Goal: Task Accomplishment & Management: Complete application form

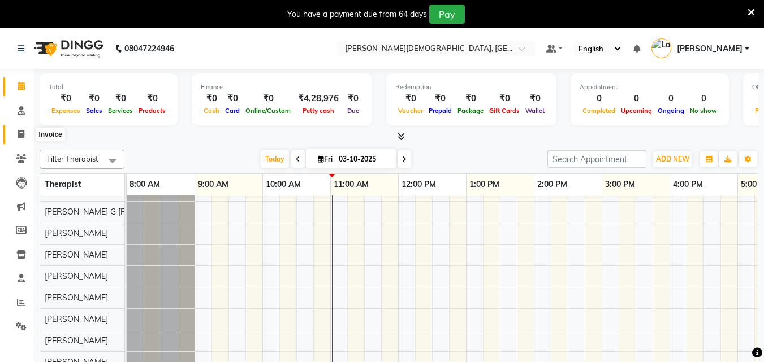
click at [21, 133] on icon at bounding box center [21, 134] width 6 height 8
select select "service"
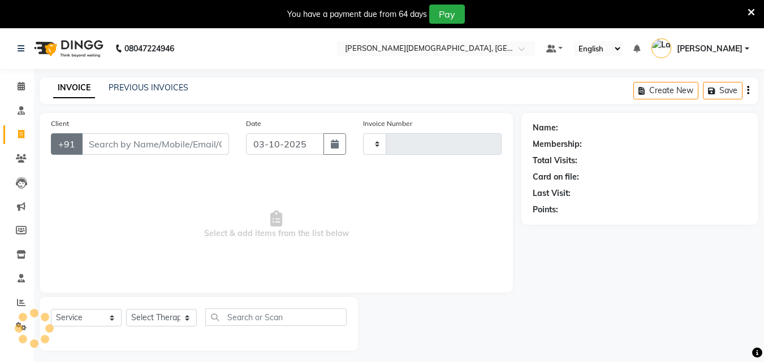
type input "0321"
select select "6810"
click at [139, 92] on link "PREVIOUS INVOICES" at bounding box center [149, 88] width 80 height 10
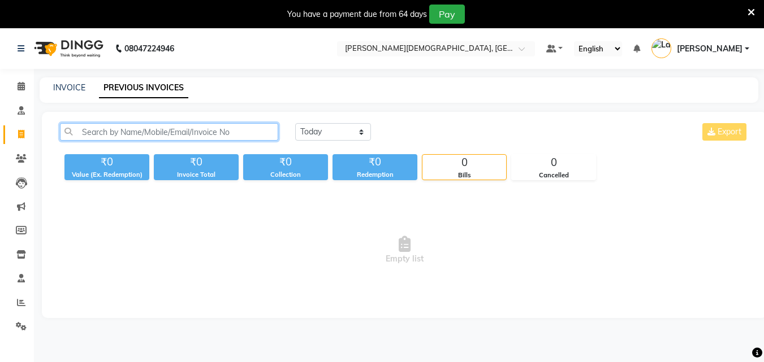
click at [123, 130] on input "text" at bounding box center [169, 132] width 218 height 18
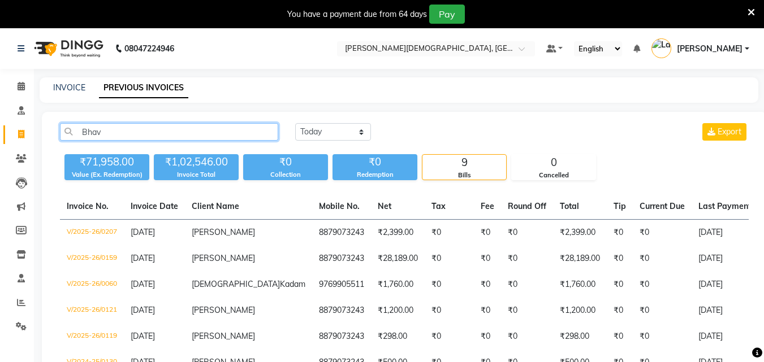
drag, startPoint x: 107, startPoint y: 139, endPoint x: 115, endPoint y: 141, distance: 7.5
click at [113, 141] on div "Bhav [DATE] [DATE] Custom Range Export" at bounding box center [404, 136] width 706 height 27
type input "B"
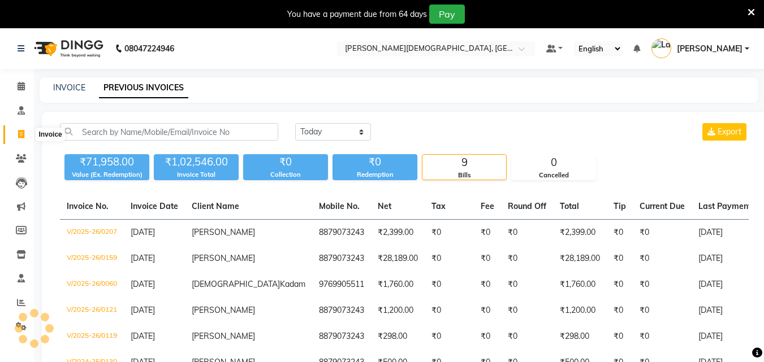
click at [23, 133] on icon at bounding box center [21, 134] width 6 height 8
select select "service"
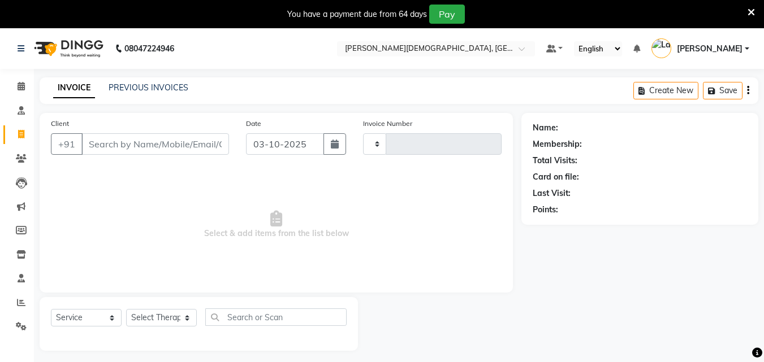
scroll to position [28, 0]
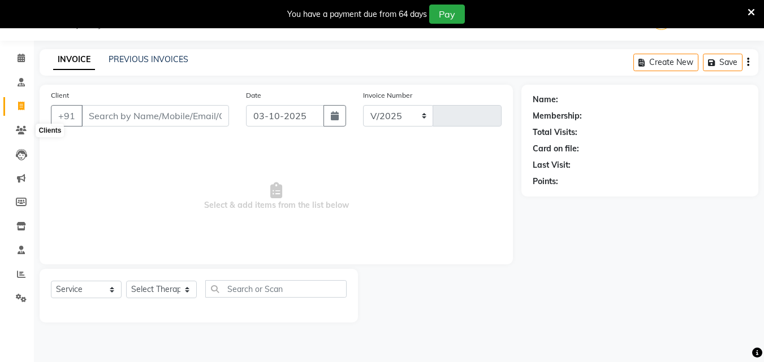
select select "6810"
type input "0321"
drag, startPoint x: 98, startPoint y: 122, endPoint x: 107, endPoint y: 126, distance: 9.4
click at [100, 123] on input "Client" at bounding box center [155, 115] width 148 height 21
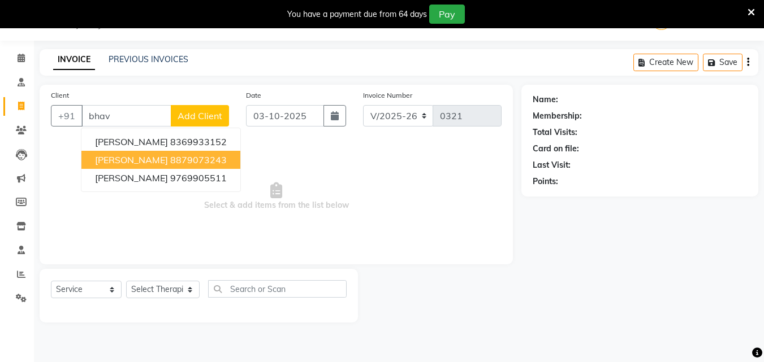
click at [135, 158] on span "[PERSON_NAME]" at bounding box center [131, 159] width 73 height 11
type input "8879073243"
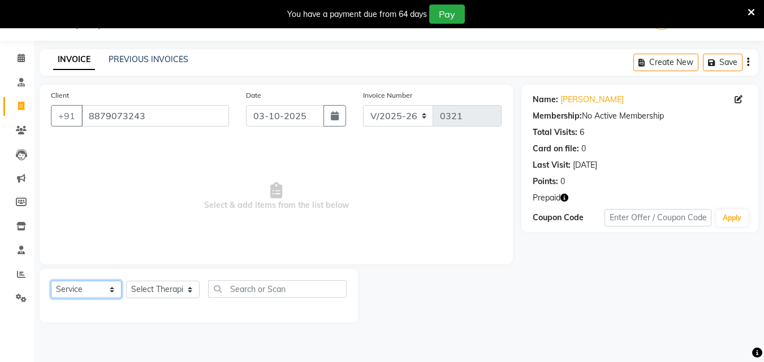
click at [81, 289] on select "Select Service Product Membership Package Voucher Prepaid Gift Card" at bounding box center [86, 290] width 71 height 18
click at [51, 281] on select "Select Service Product Membership Package Voucher Prepaid Gift Card" at bounding box center [86, 290] width 71 height 18
click at [142, 292] on select "Select Therapist [PERSON_NAME] Amla [PERSON_NAME] [PERSON_NAME] [PERSON_NAME] […" at bounding box center [163, 290] width 74 height 18
select select "57160"
click at [126, 281] on select "Select Therapist [PERSON_NAME] Amla [PERSON_NAME] [PERSON_NAME] [PERSON_NAME] […" at bounding box center [163, 290] width 74 height 18
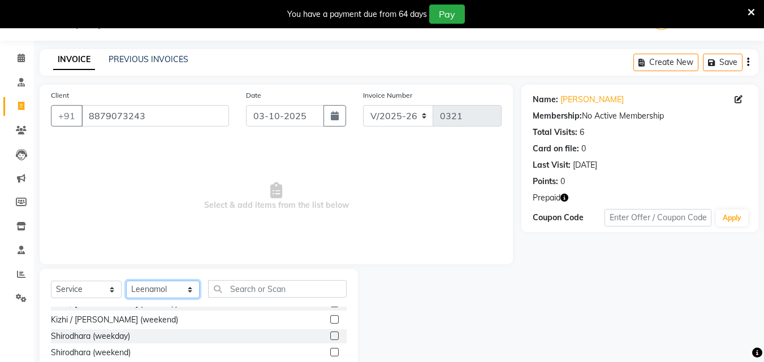
scroll to position [20, 0]
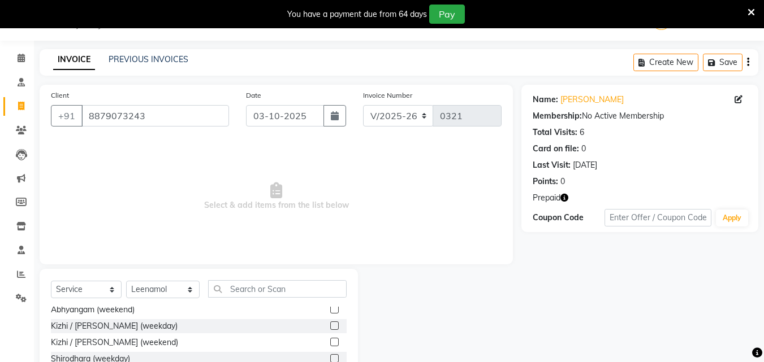
click at [330, 326] on label at bounding box center [334, 326] width 8 height 8
click at [330, 326] on input "checkbox" at bounding box center [333, 326] width 7 height 7
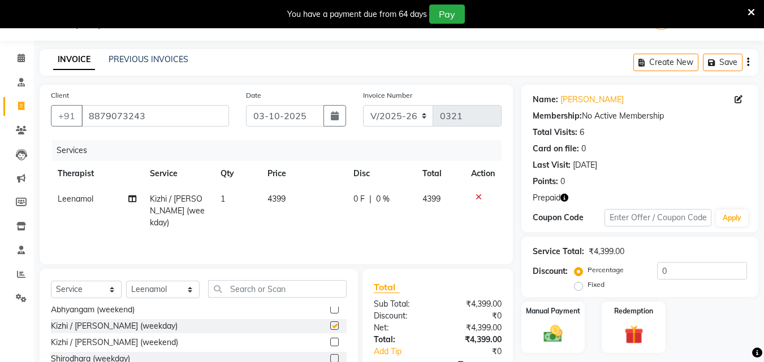
checkbox input "false"
click at [176, 290] on select "Select Therapist [PERSON_NAME] Amla [PERSON_NAME] [PERSON_NAME] [PERSON_NAME] […" at bounding box center [163, 290] width 74 height 18
select select "88694"
click at [126, 281] on select "Select Therapist [PERSON_NAME] Amla [PERSON_NAME] [PERSON_NAME] [PERSON_NAME] […" at bounding box center [163, 290] width 74 height 18
click at [338, 310] on div at bounding box center [338, 310] width 16 height 14
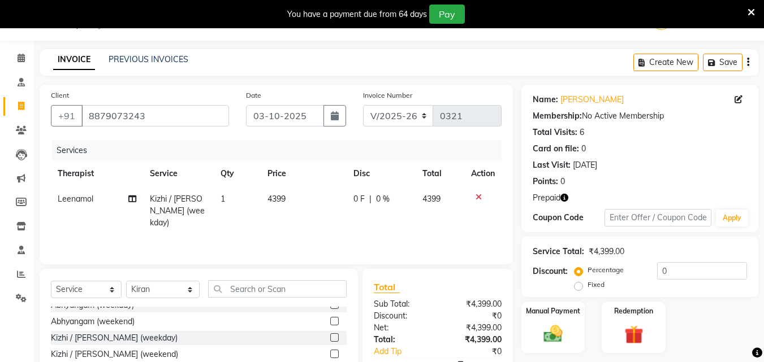
scroll to position [0, 0]
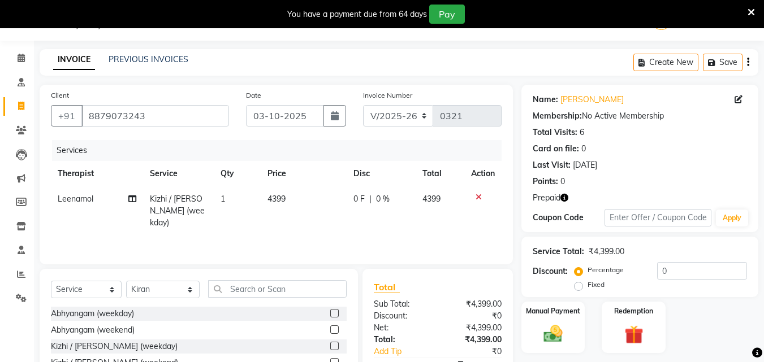
click at [330, 313] on label at bounding box center [334, 313] width 8 height 8
click at [330, 313] on input "checkbox" at bounding box center [333, 313] width 7 height 7
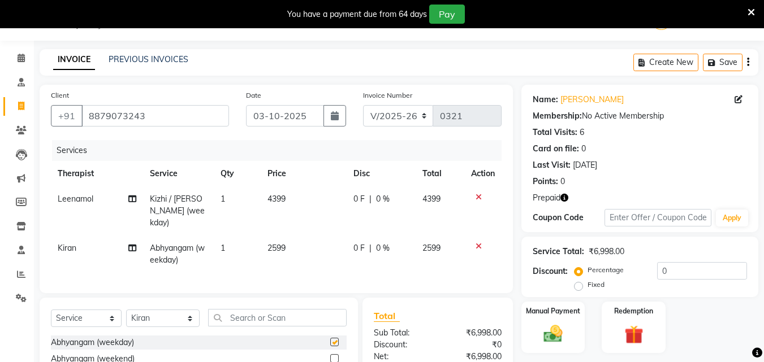
checkbox input "false"
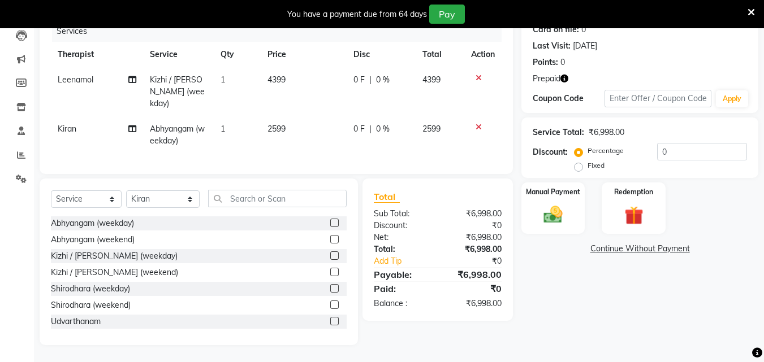
scroll to position [156, 0]
click at [620, 204] on img at bounding box center [634, 216] width 32 height 24
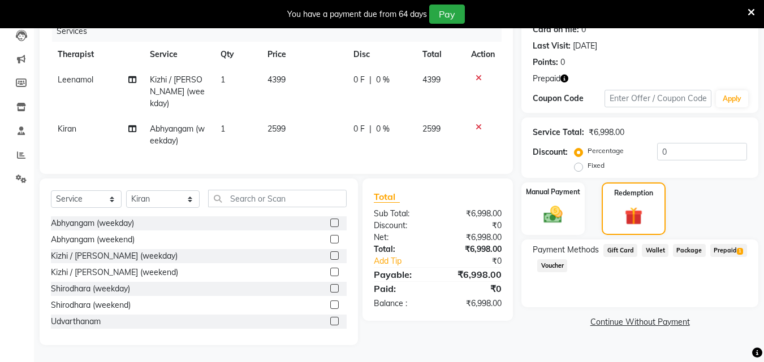
click at [728, 244] on span "Prepaid 1" at bounding box center [728, 250] width 37 height 13
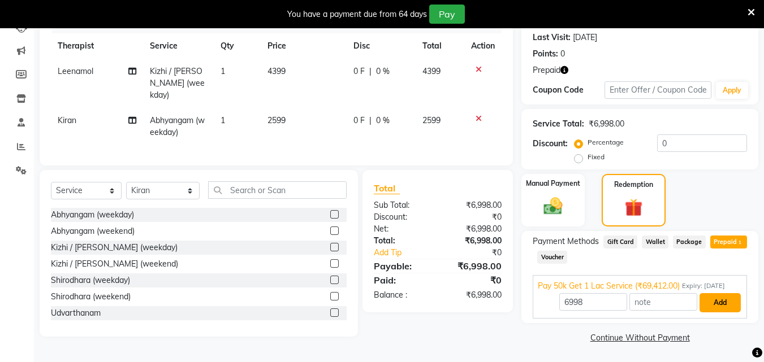
click at [722, 301] on button "Add" at bounding box center [720, 302] width 41 height 19
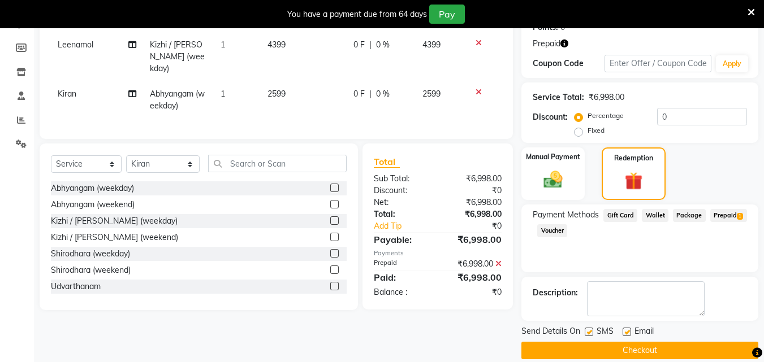
scroll to position [197, 0]
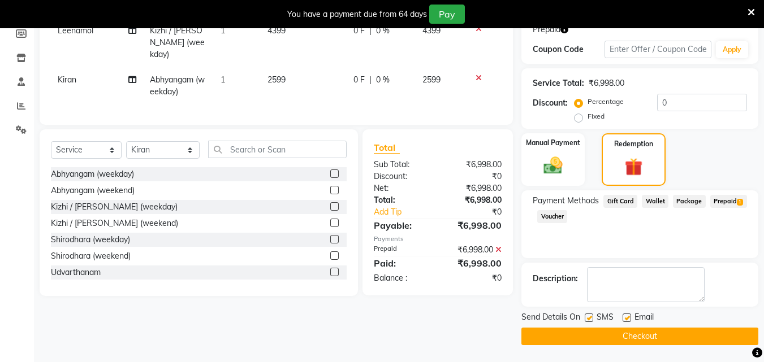
click at [592, 319] on label at bounding box center [589, 318] width 8 height 8
click at [592, 319] on input "checkbox" at bounding box center [588, 318] width 7 height 7
checkbox input "false"
click at [628, 317] on label at bounding box center [627, 318] width 8 height 8
click at [628, 317] on input "checkbox" at bounding box center [626, 318] width 7 height 7
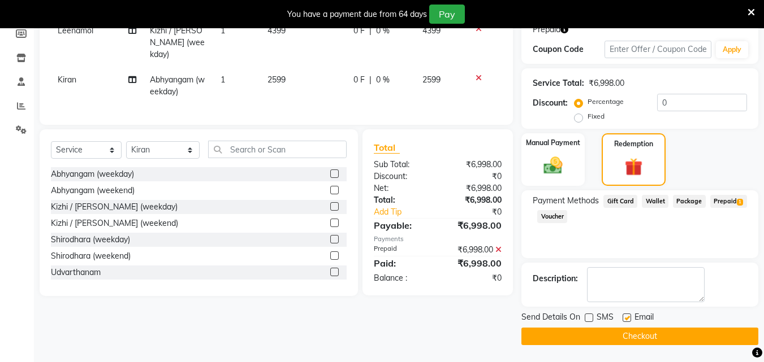
checkbox input "false"
click at [640, 336] on button "Checkout" at bounding box center [639, 337] width 237 height 18
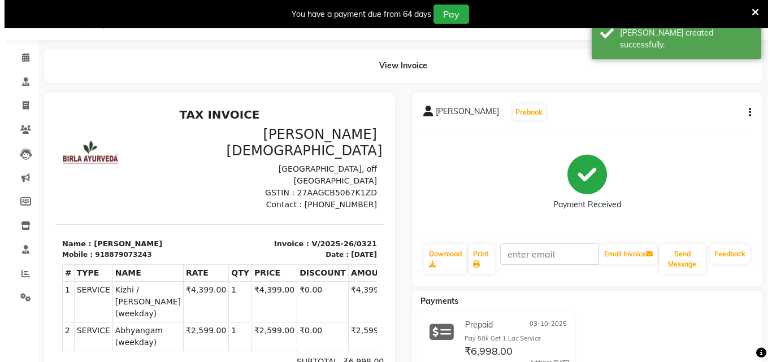
scroll to position [27, 0]
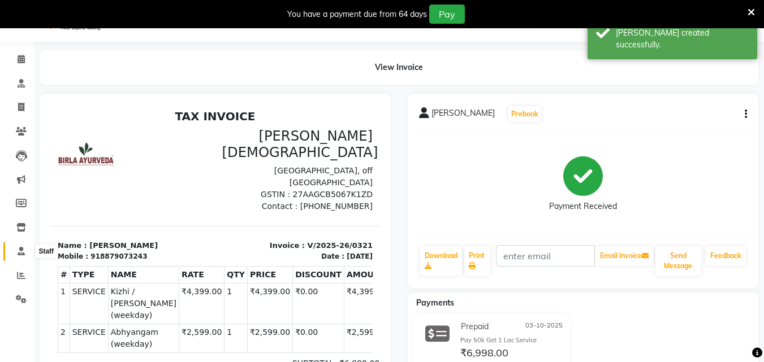
click at [21, 254] on icon at bounding box center [21, 251] width 7 height 8
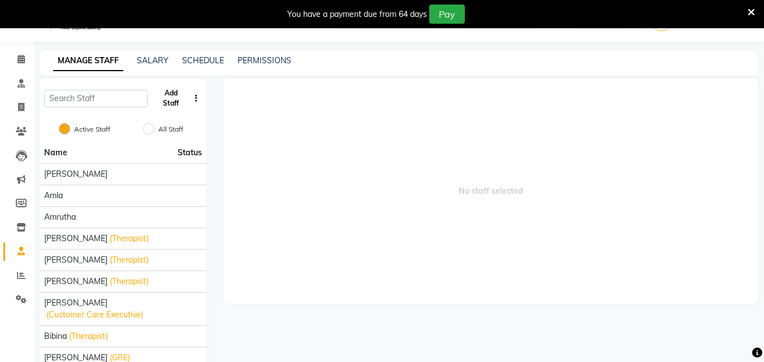
click at [174, 98] on button "Add Staff" at bounding box center [170, 98] width 37 height 29
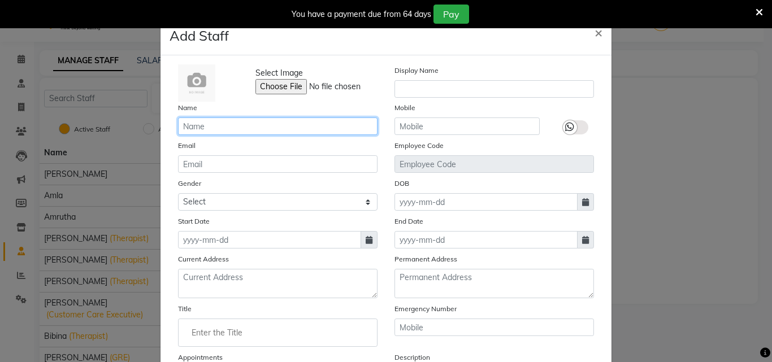
click at [202, 122] on input "text" at bounding box center [278, 127] width 200 height 18
type input "[PERSON_NAME]"
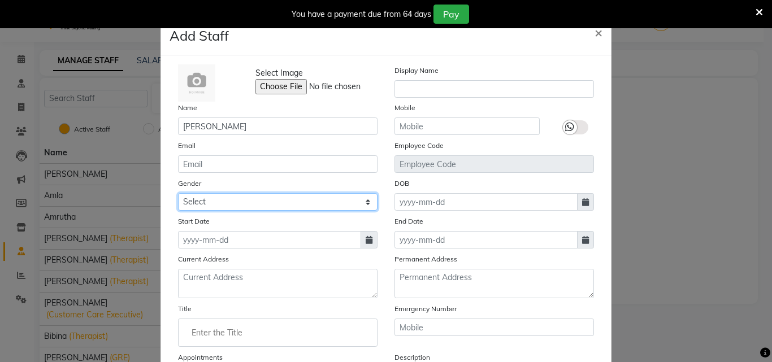
click at [214, 203] on select "Select [DEMOGRAPHIC_DATA] [DEMOGRAPHIC_DATA] Other Prefer Not To Say" at bounding box center [278, 202] width 200 height 18
select select "[DEMOGRAPHIC_DATA]"
click at [178, 193] on select "Select [DEMOGRAPHIC_DATA] [DEMOGRAPHIC_DATA] Other Prefer Not To Say" at bounding box center [278, 202] width 200 height 18
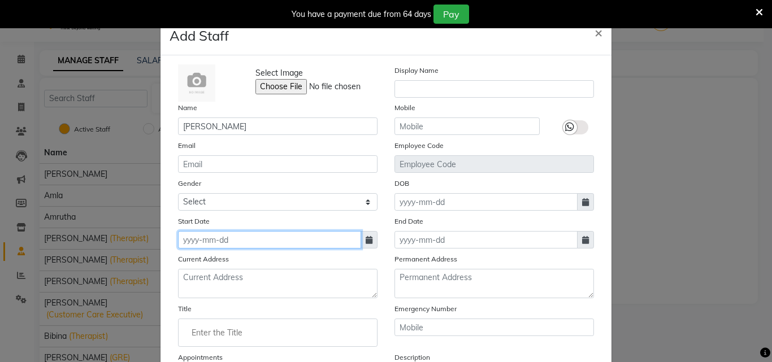
click at [308, 241] on input at bounding box center [269, 240] width 183 height 18
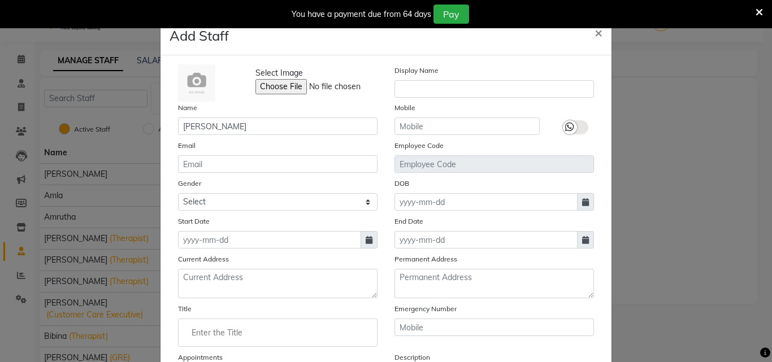
select select "10"
select select "2025"
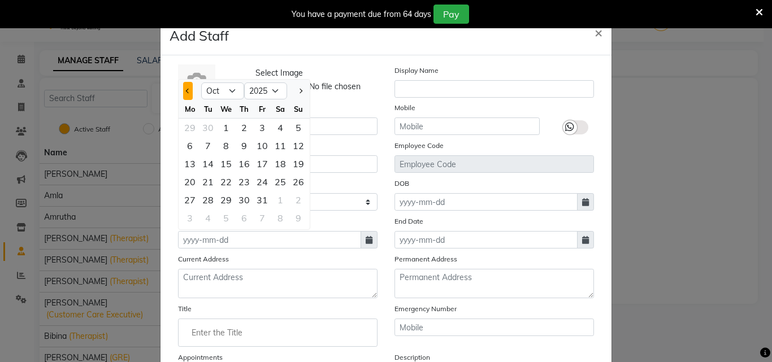
click at [186, 92] on span "Previous month" at bounding box center [188, 91] width 5 height 5
select select "6"
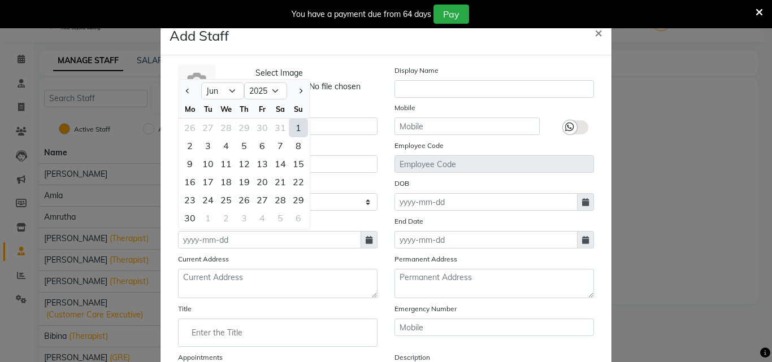
click at [260, 166] on div "13" at bounding box center [262, 164] width 18 height 18
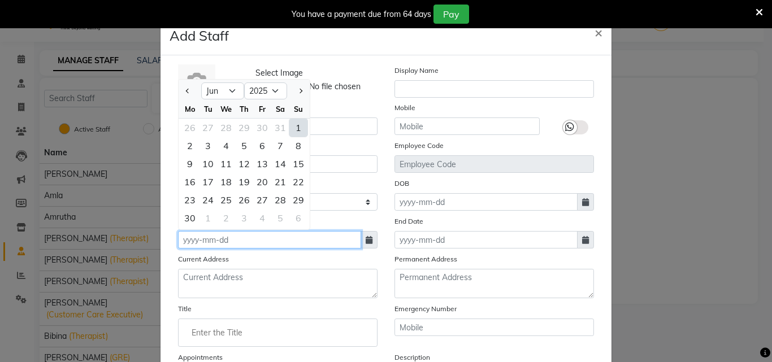
type input "[DATE]"
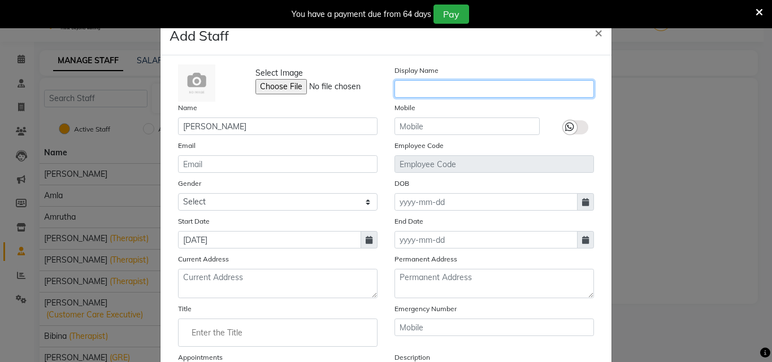
click at [418, 88] on input "text" at bounding box center [495, 89] width 200 height 18
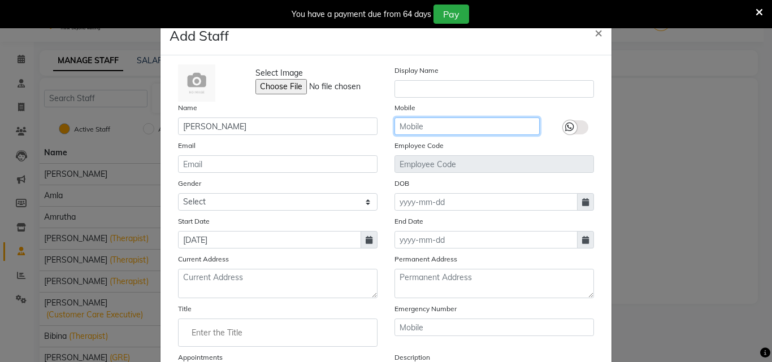
click at [413, 130] on input "text" at bounding box center [467, 127] width 145 height 18
click at [400, 126] on input "98593017372" at bounding box center [467, 127] width 145 height 18
type input "8593017372"
click at [577, 203] on span at bounding box center [585, 202] width 17 height 18
select select "10"
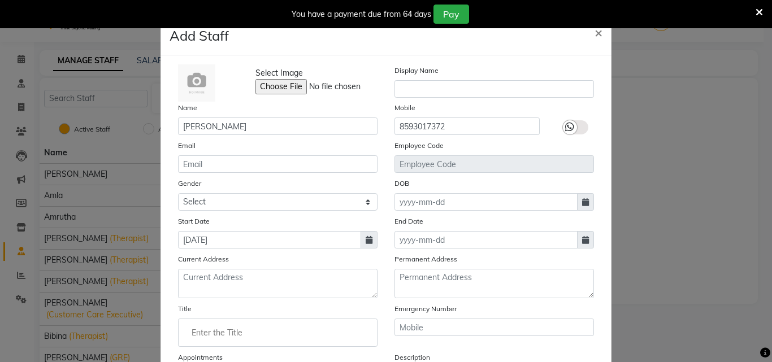
select select "2025"
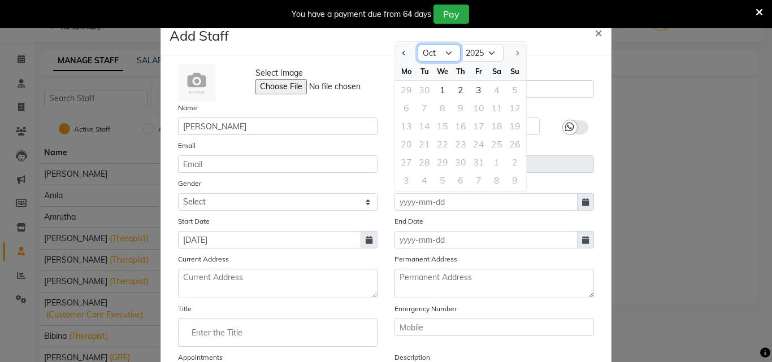
click at [443, 51] on select "Jan Feb Mar Apr May Jun [DATE] Aug Sep Oct" at bounding box center [439, 53] width 43 height 17
select select "7"
click at [418, 45] on select "Jan Feb Mar Apr May Jun [DATE] Aug Sep Oct" at bounding box center [439, 53] width 43 height 17
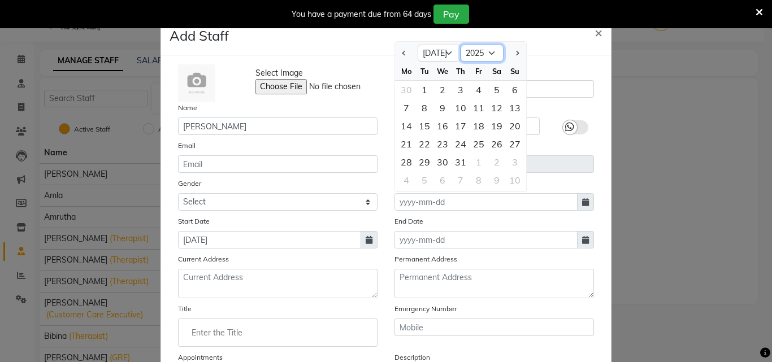
click at [490, 48] on select "1920 1921 1922 1923 1924 1925 1926 1927 1928 1929 1930 1931 1932 1933 1934 1935…" at bounding box center [482, 53] width 43 height 17
click at [437, 90] on div "2" at bounding box center [443, 90] width 18 height 18
type input "[DATE]"
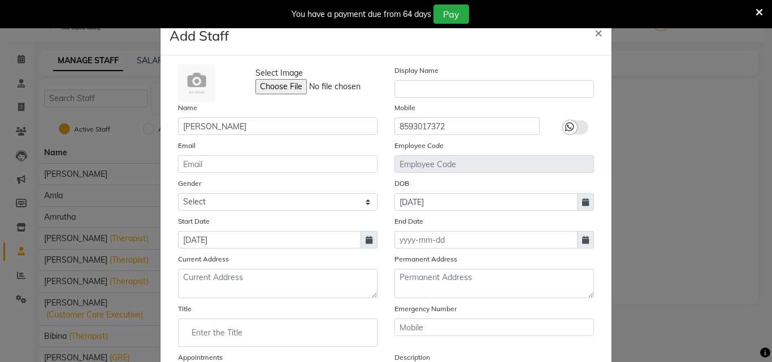
click at [585, 206] on span at bounding box center [585, 202] width 17 height 18
select select "7"
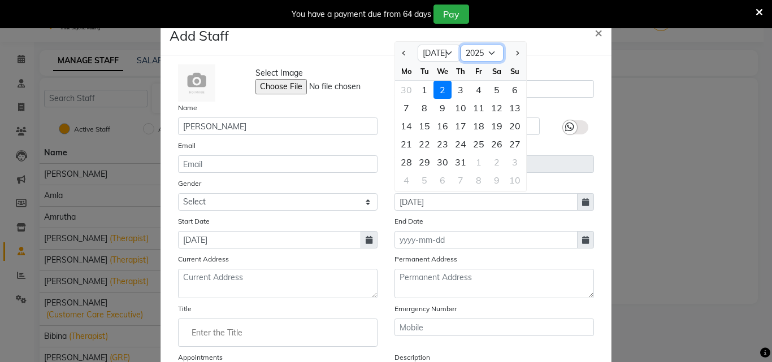
click at [491, 53] on select "1920 1921 1922 1923 1924 1925 1926 1927 1928 1929 1930 1931 1932 1933 1934 1935…" at bounding box center [482, 53] width 43 height 17
select select "2004"
click at [461, 45] on select "1920 1921 1922 1923 1924 1925 1926 1927 1928 1929 1930 1931 1932 1933 1934 1935…" at bounding box center [482, 53] width 43 height 17
click at [474, 85] on div "2" at bounding box center [479, 90] width 18 height 18
type input "[DATE]"
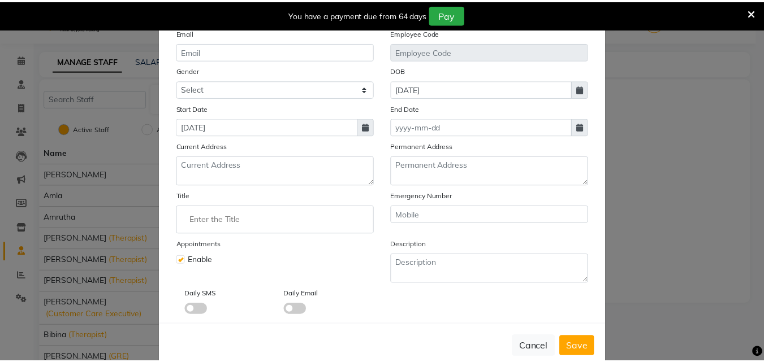
scroll to position [136, 0]
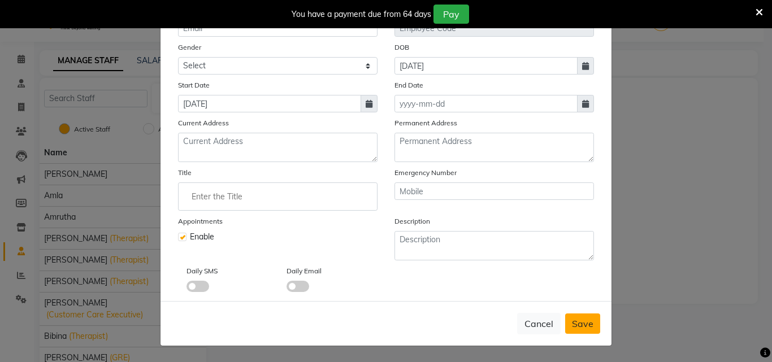
click at [578, 322] on span "Save" at bounding box center [582, 323] width 21 height 11
select select
checkbox input "false"
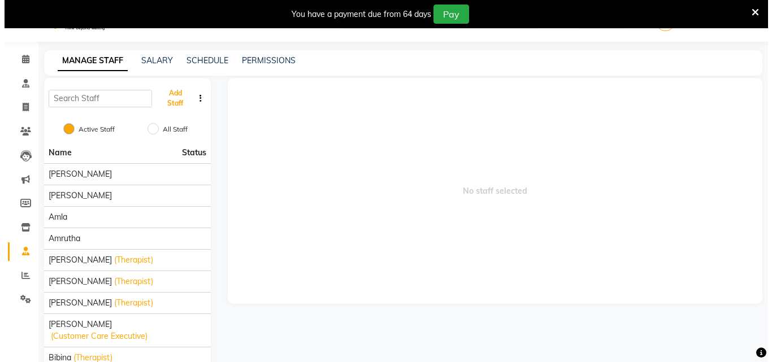
scroll to position [0, 0]
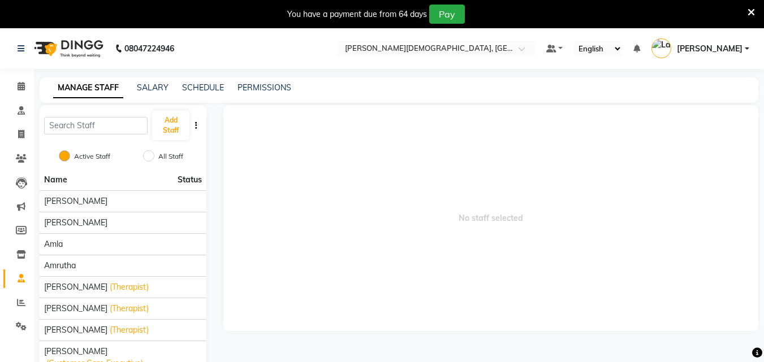
click at [749, 50] on link "[PERSON_NAME]" at bounding box center [700, 49] width 98 height 19
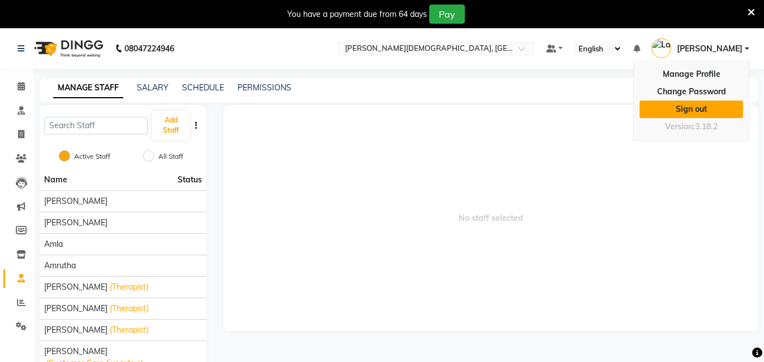
click at [715, 107] on link "Sign out" at bounding box center [691, 110] width 103 height 18
